Goal: Register for event/course: Sign up to attend an event or enroll in a course

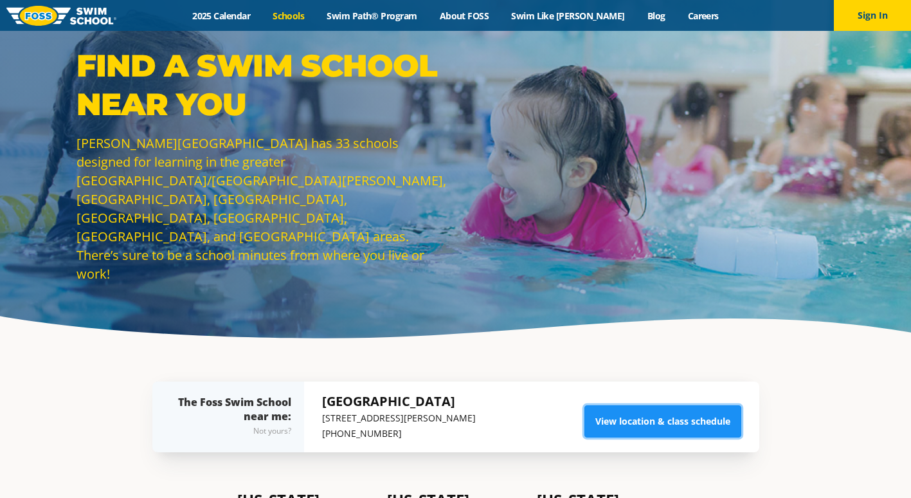
click at [658, 431] on link "View location & class schedule" at bounding box center [662, 421] width 157 height 32
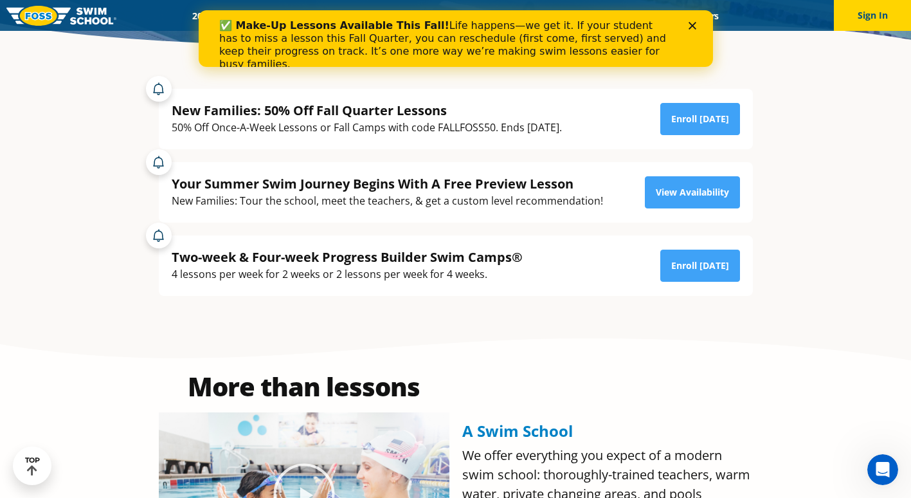
scroll to position [293, 0]
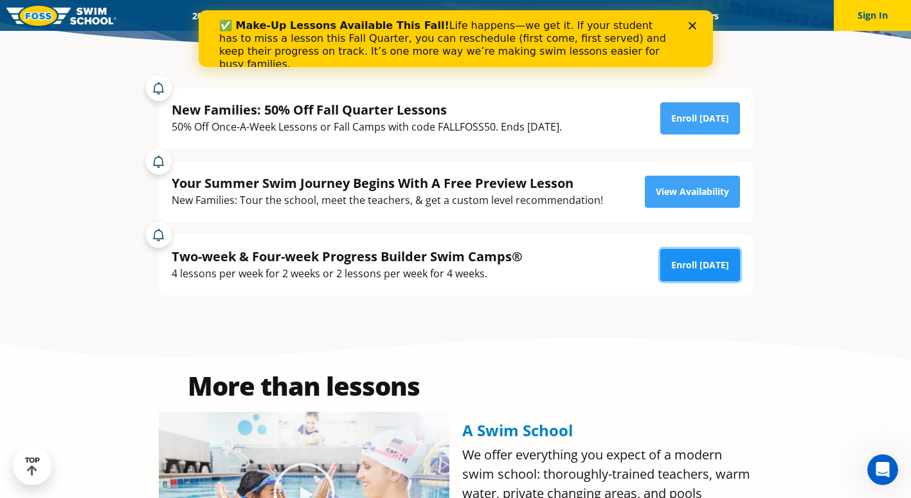
click at [690, 259] on link "Enroll [DATE]" at bounding box center [700, 265] width 80 height 32
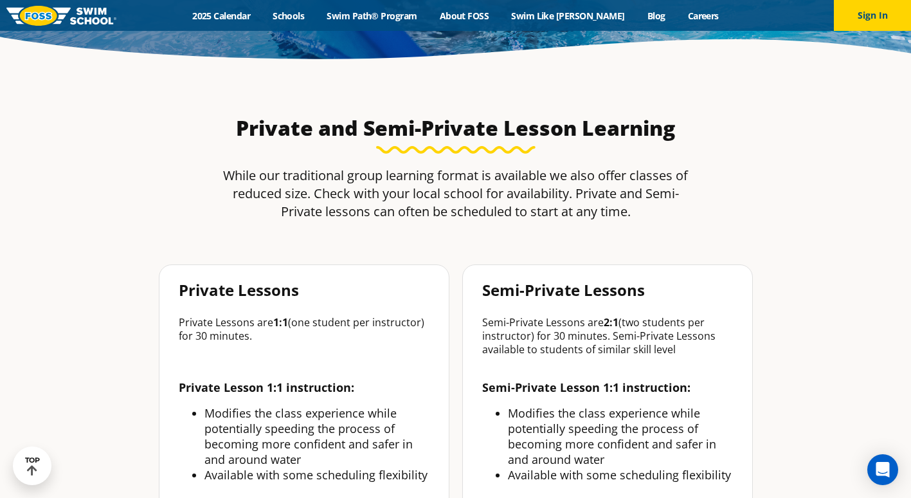
scroll to position [277, 0]
